Goal: Task Accomplishment & Management: Manage account settings

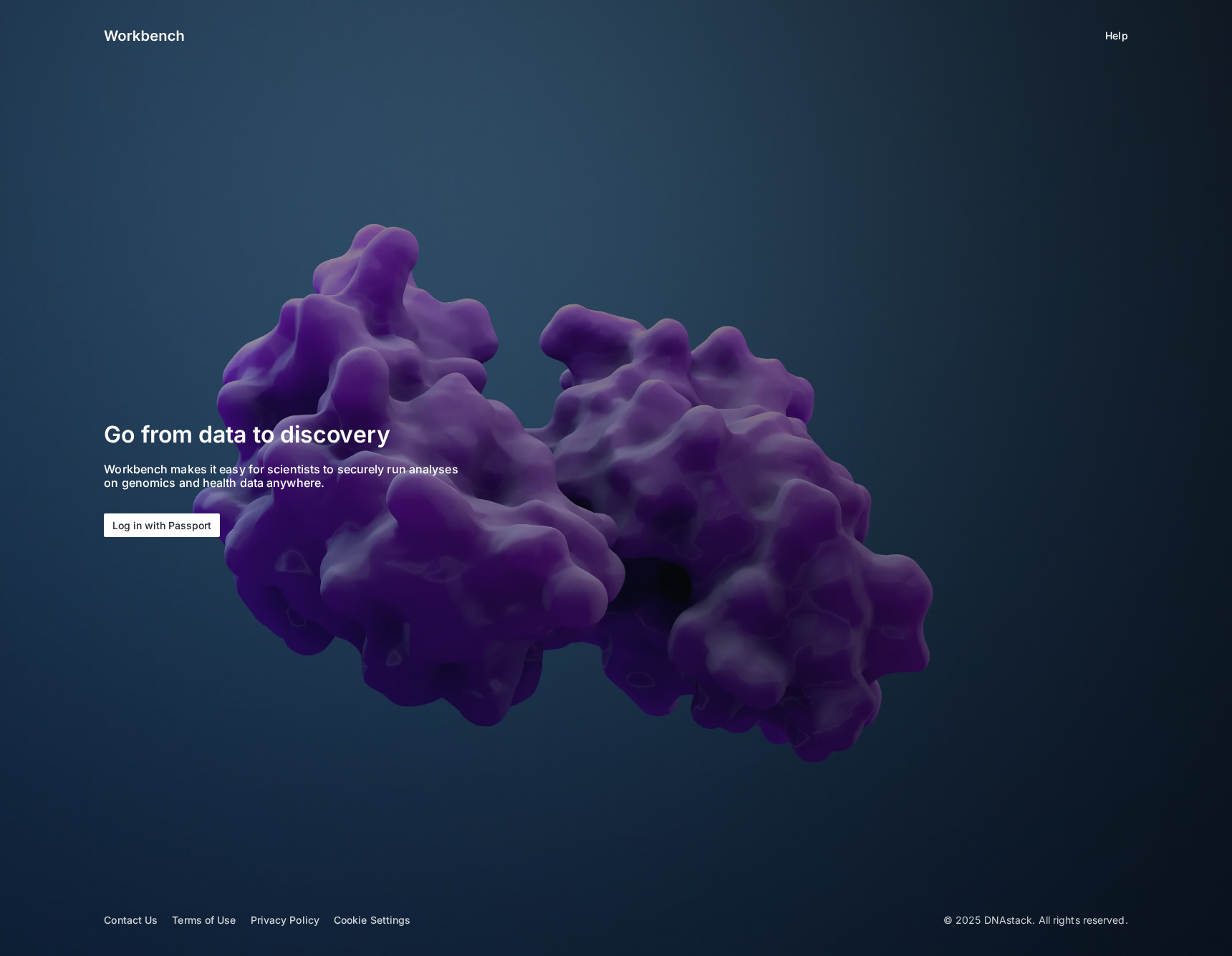
click at [164, 524] on button "Log in with Passport" at bounding box center [161, 526] width 116 height 24
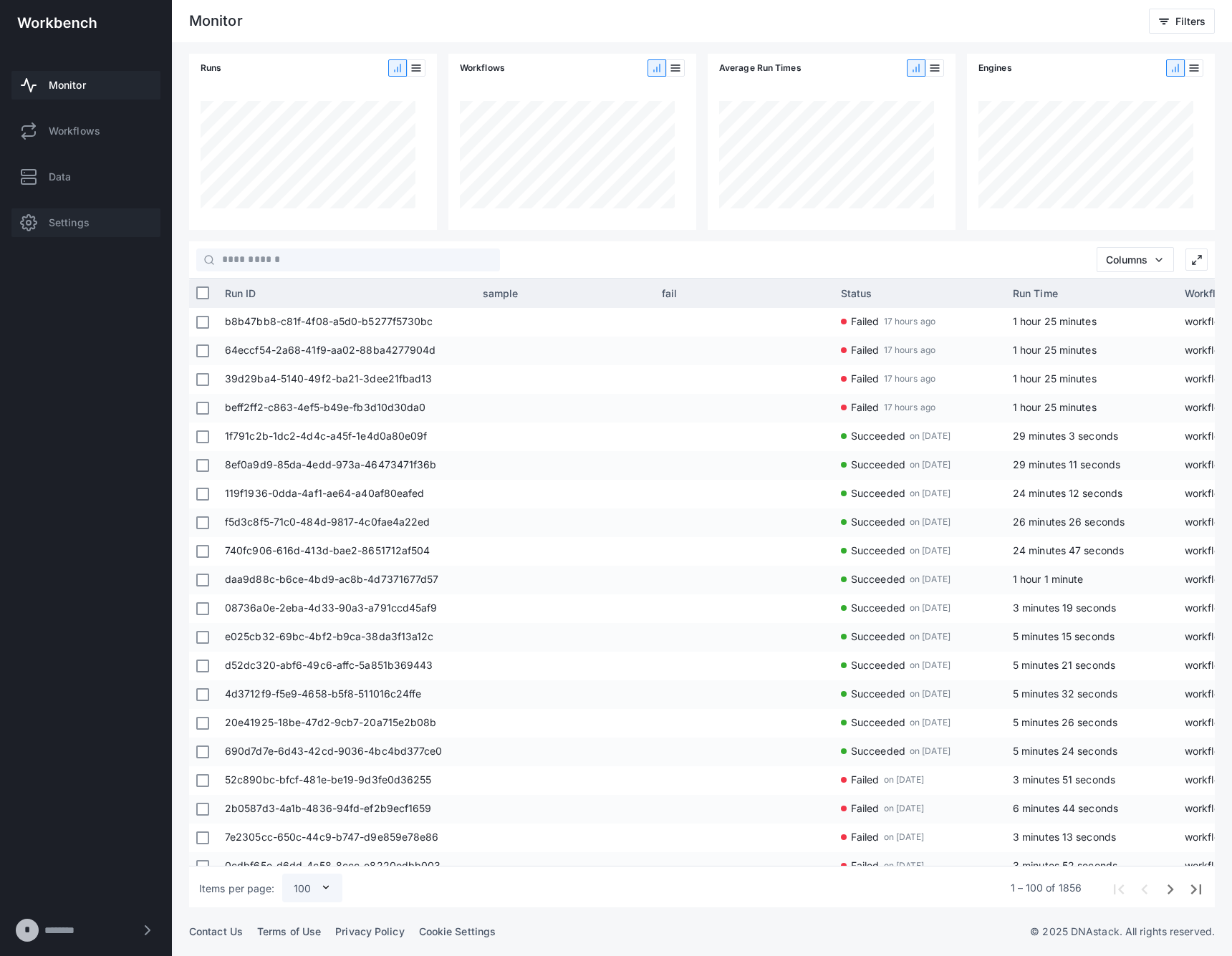
click at [44, 215] on link "Settings" at bounding box center [86, 223] width 149 height 29
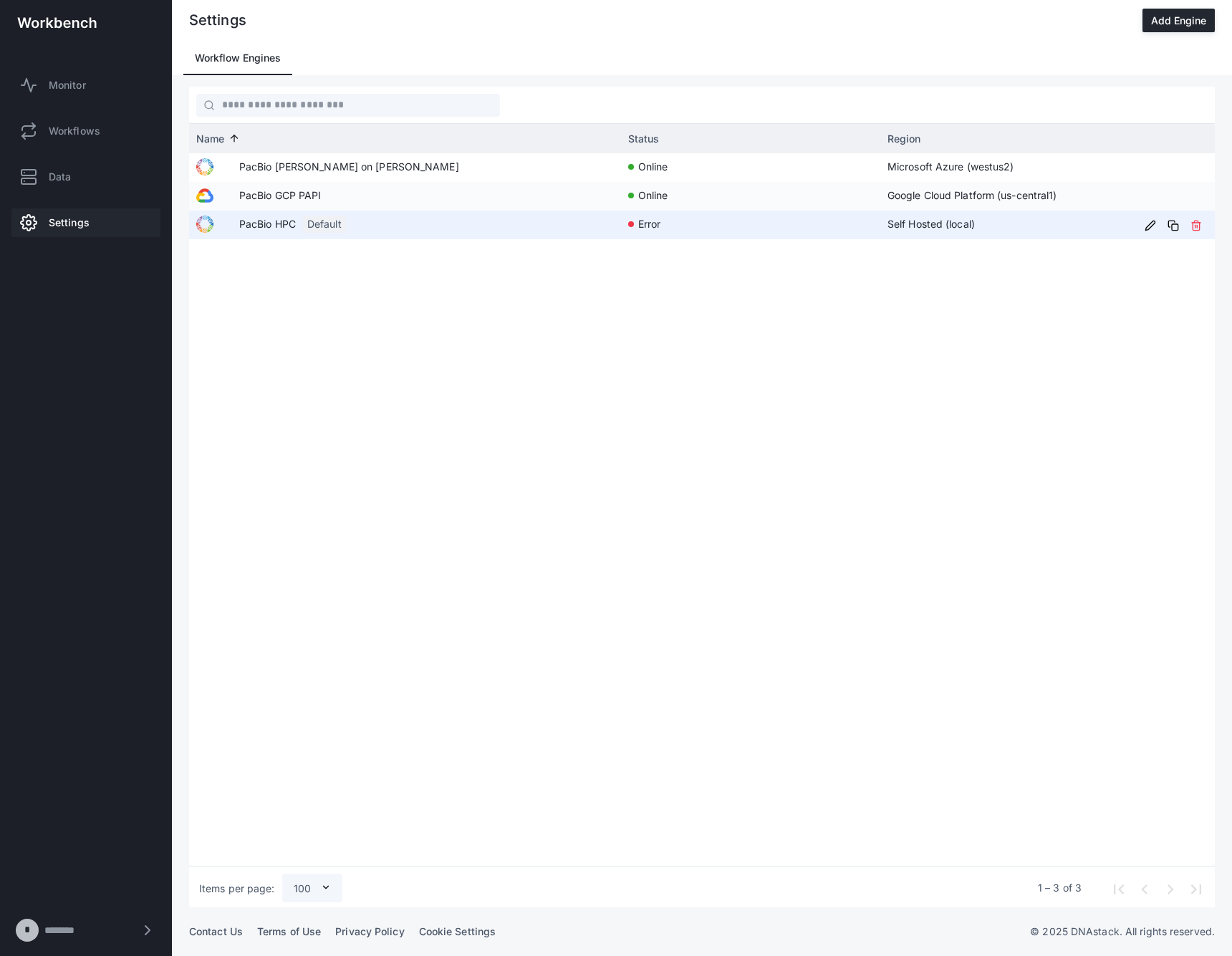
click at [256, 217] on span "PacBio HPC" at bounding box center [267, 223] width 57 height 26
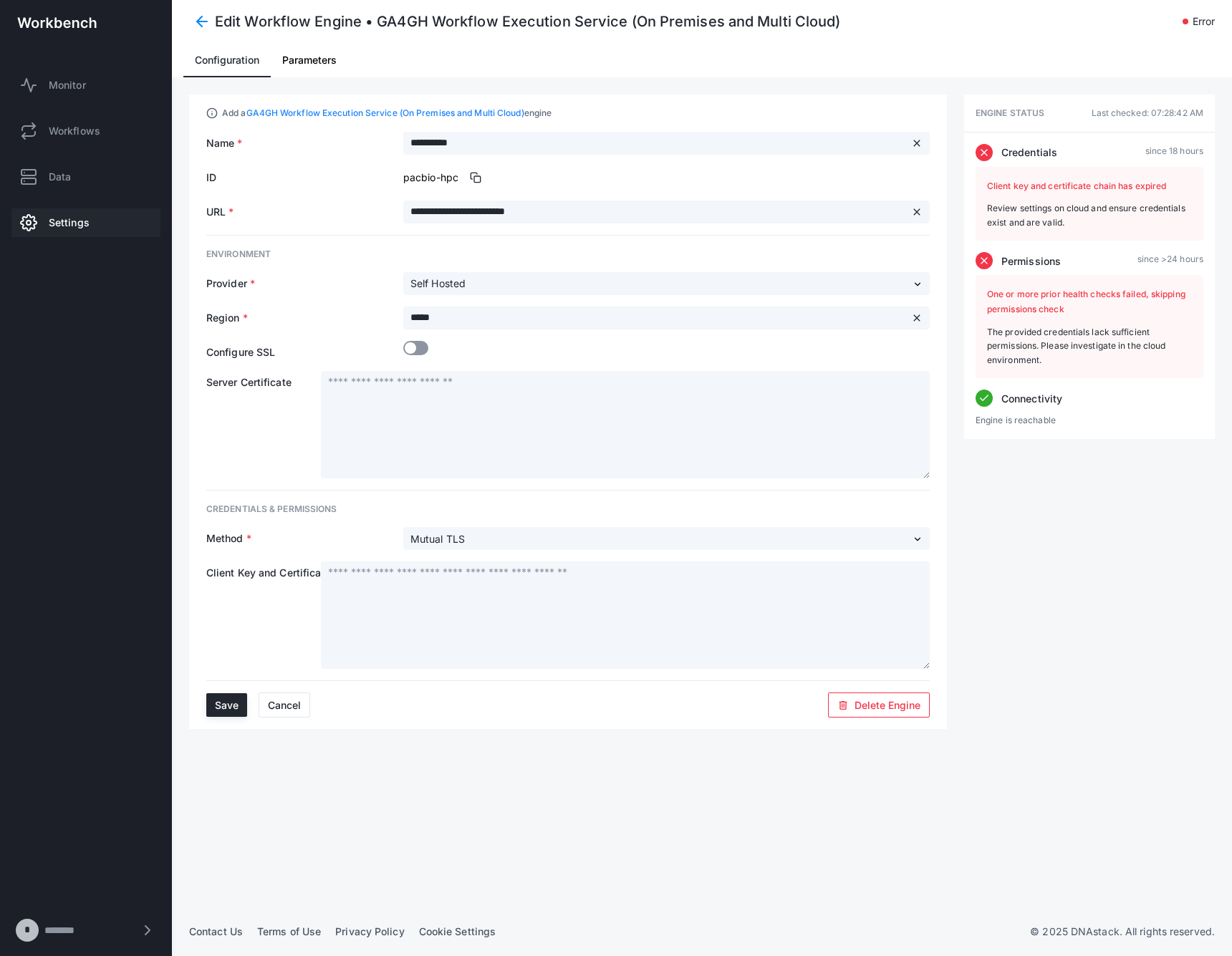
click at [1073, 25] on div "Edit Workflow Engine • GA4GH Workflow Execution Service (On Premises and Multi …" at bounding box center [714, 22] width 1000 height 20
